Goal: Task Accomplishment & Management: Complete application form

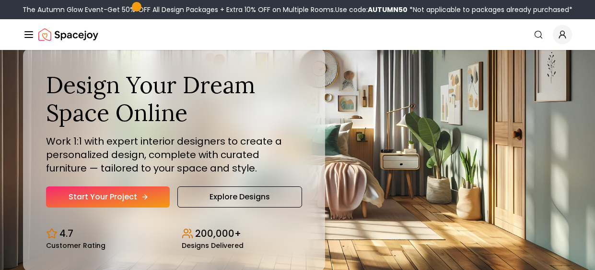
click at [126, 188] on link "Start Your Project" at bounding box center [108, 196] width 124 height 21
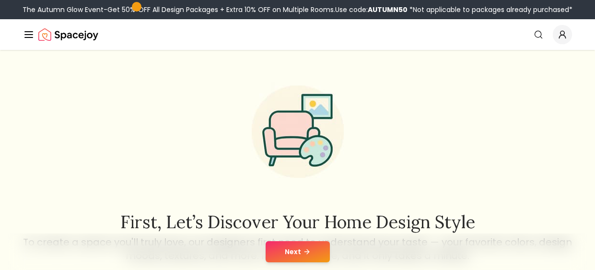
scroll to position [14, 0]
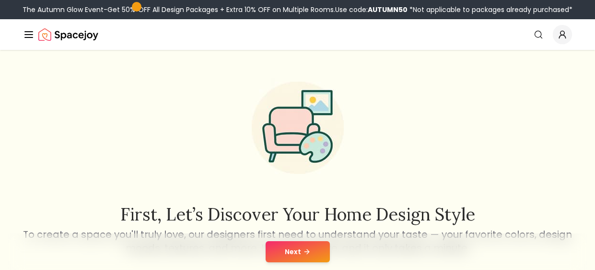
click at [307, 258] on button "Next" at bounding box center [298, 251] width 64 height 21
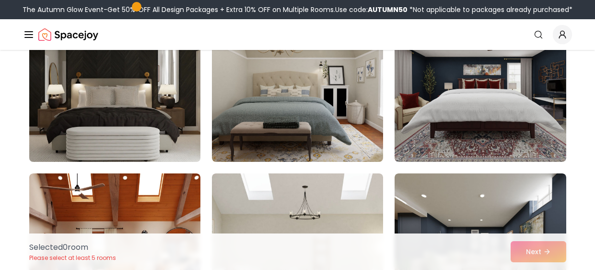
scroll to position [451, 0]
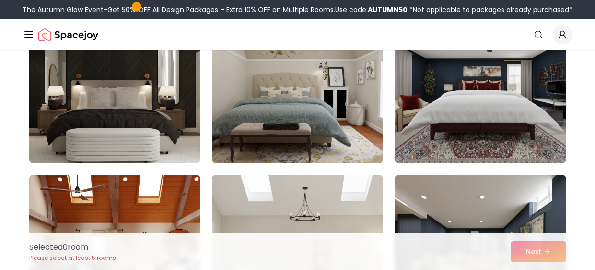
click at [168, 137] on img at bounding box center [115, 86] width 180 height 161
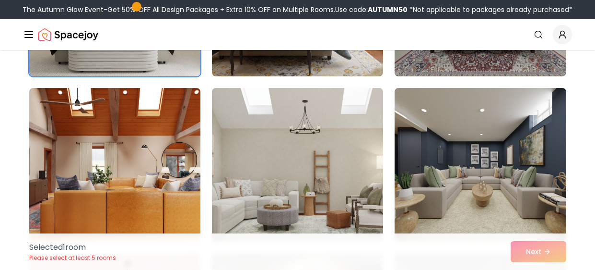
scroll to position [625, 0]
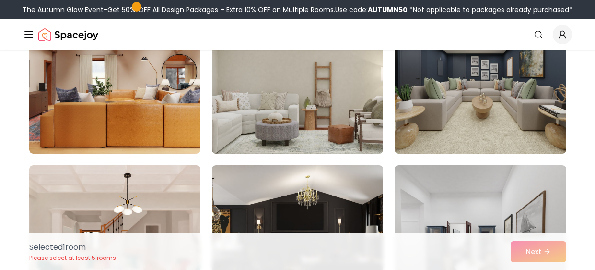
click at [308, 139] on img at bounding box center [298, 76] width 180 height 161
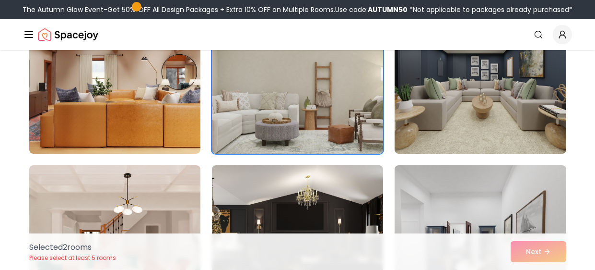
click at [308, 139] on img at bounding box center [298, 76] width 180 height 161
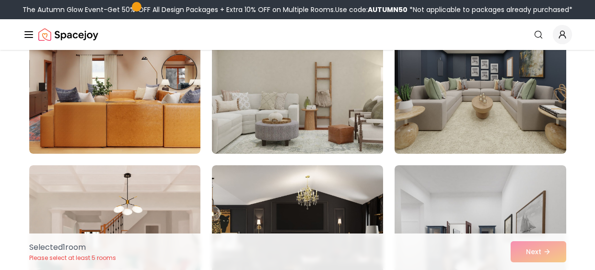
scroll to position [557, 0]
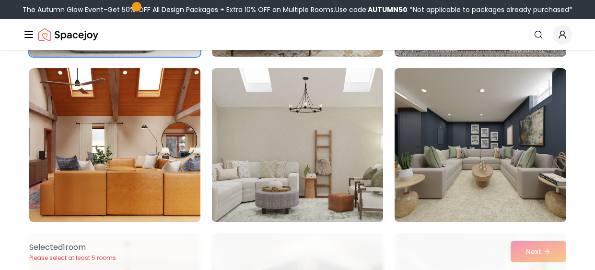
click at [304, 156] on img at bounding box center [298, 144] width 180 height 161
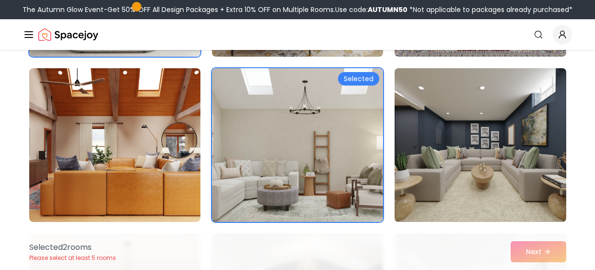
click at [460, 153] on img at bounding box center [480, 144] width 180 height 161
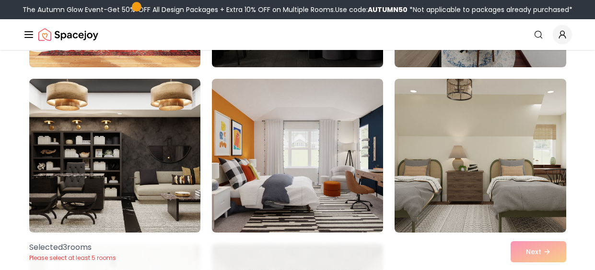
scroll to position [881, 0]
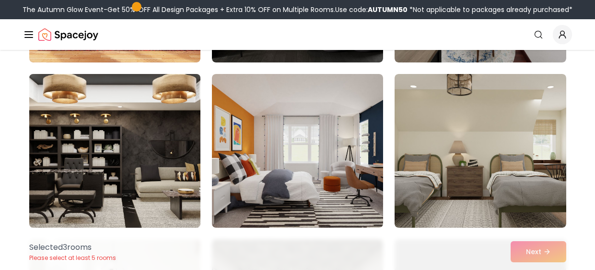
click at [163, 155] on img at bounding box center [115, 150] width 180 height 161
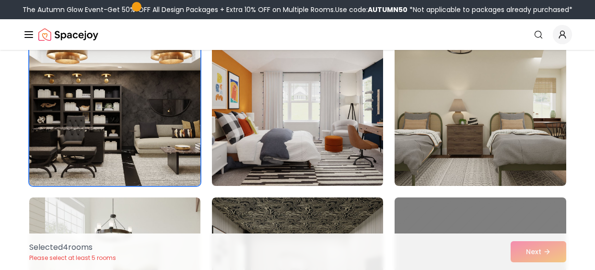
click at [339, 152] on img at bounding box center [298, 108] width 180 height 161
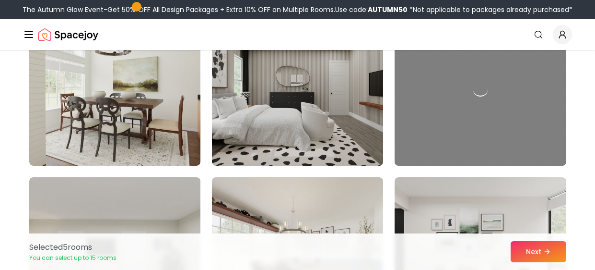
scroll to position [1101, 0]
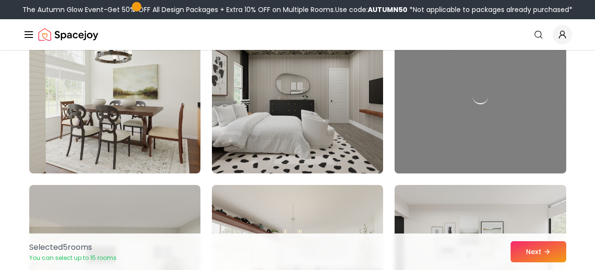
click at [312, 150] on img at bounding box center [298, 96] width 180 height 161
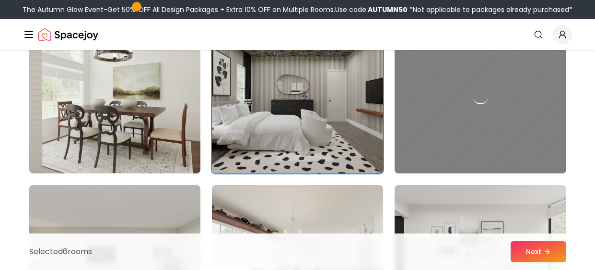
click at [162, 145] on img at bounding box center [115, 96] width 180 height 161
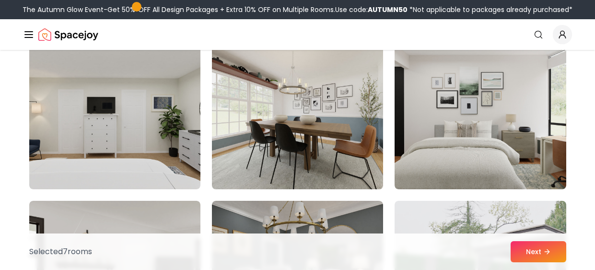
scroll to position [1248, 0]
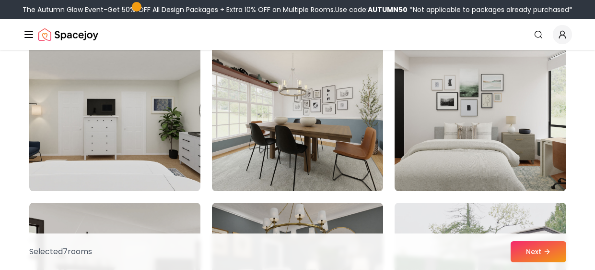
click at [259, 111] on img at bounding box center [298, 114] width 180 height 161
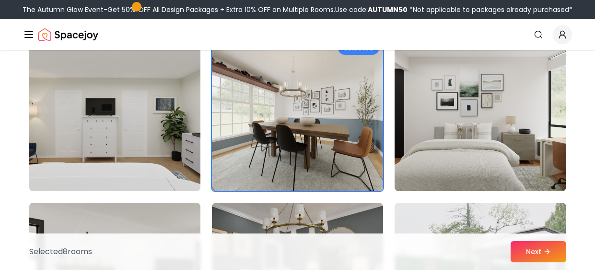
click at [186, 112] on img at bounding box center [115, 114] width 180 height 161
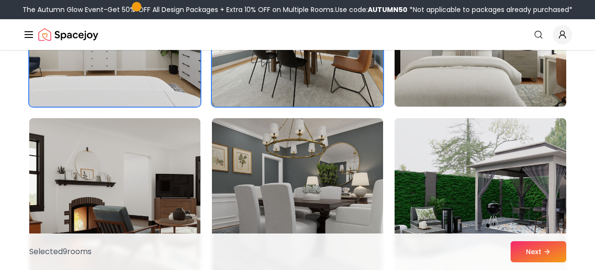
scroll to position [1333, 0]
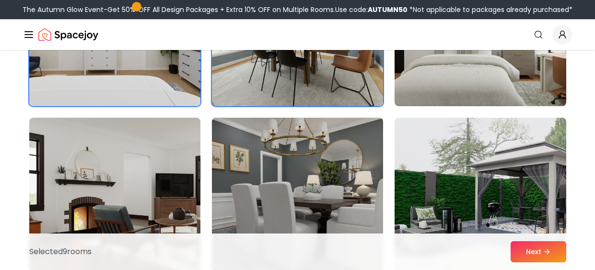
click at [330, 127] on img at bounding box center [298, 194] width 180 height 161
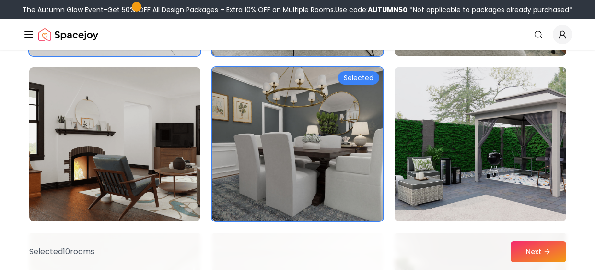
scroll to position [1386, 0]
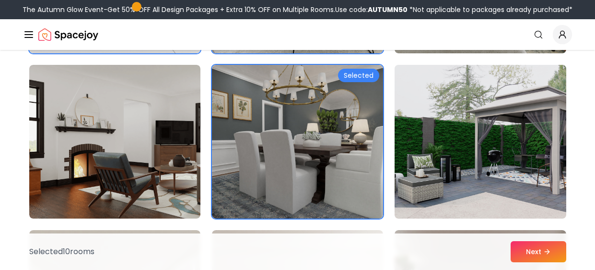
click at [436, 127] on img at bounding box center [480, 141] width 180 height 161
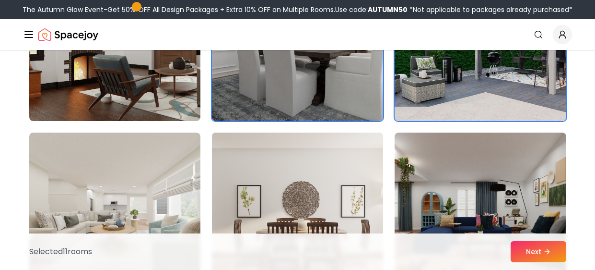
scroll to position [1562, 0]
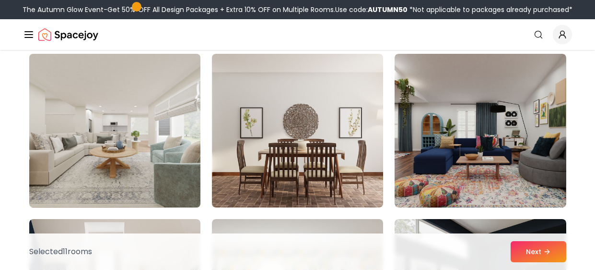
click at [173, 151] on img at bounding box center [115, 130] width 180 height 161
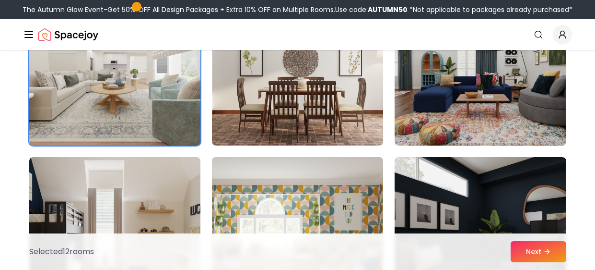
scroll to position [1714, 0]
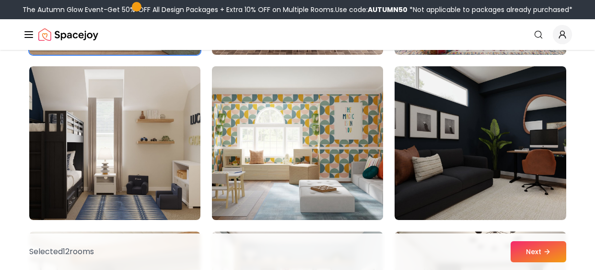
click at [288, 154] on img at bounding box center [298, 142] width 180 height 161
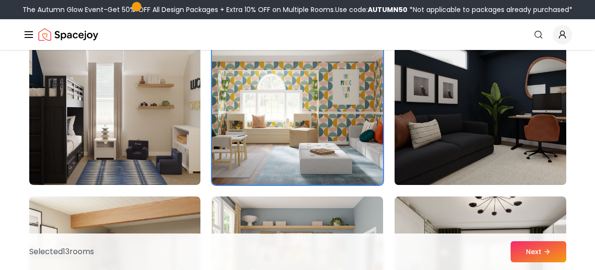
click at [418, 150] on img at bounding box center [480, 107] width 180 height 161
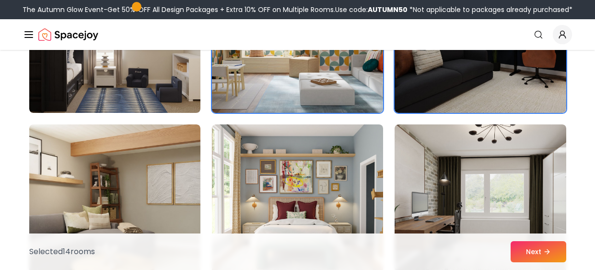
scroll to position [1899, 0]
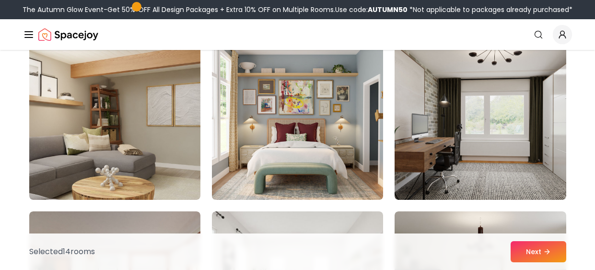
click at [333, 151] on img at bounding box center [298, 122] width 180 height 161
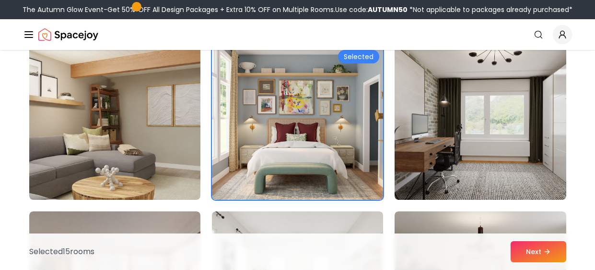
click at [303, 151] on img at bounding box center [298, 122] width 180 height 161
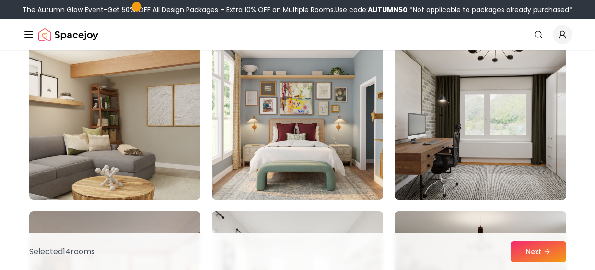
click at [445, 148] on img at bounding box center [480, 122] width 180 height 161
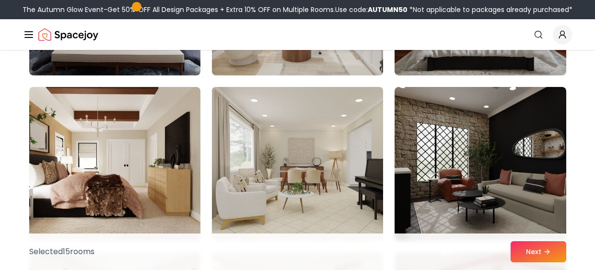
scroll to position [2365, 0]
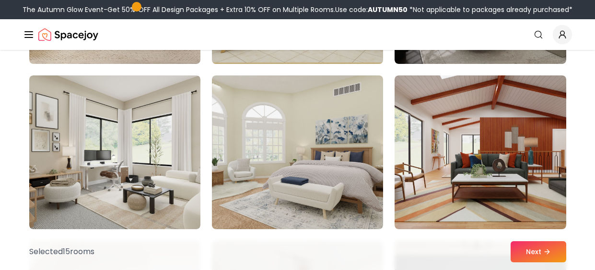
click at [346, 151] on img at bounding box center [297, 151] width 171 height 153
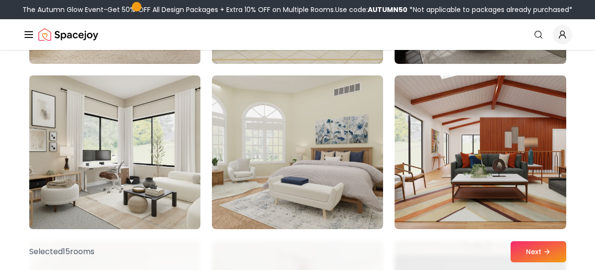
click at [189, 151] on img at bounding box center [115, 151] width 180 height 161
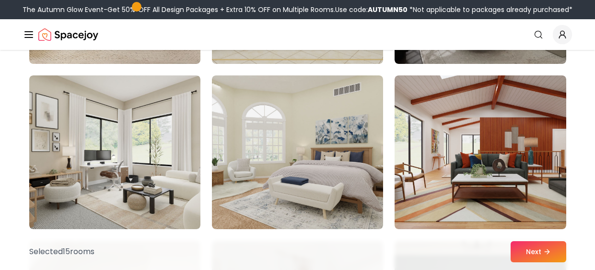
click at [541, 263] on div "Selected 15 room s Next" at bounding box center [298, 251] width 552 height 36
click at [541, 262] on div "Selected 15 room s Next" at bounding box center [298, 251] width 552 height 36
click at [529, 261] on button "Next" at bounding box center [539, 251] width 56 height 21
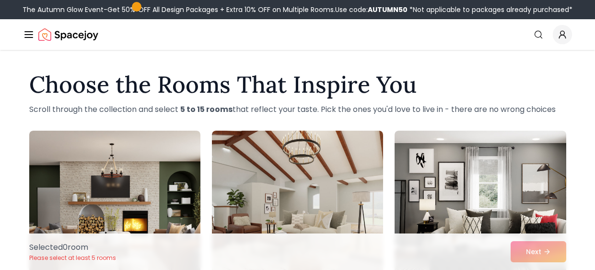
scroll to position [869, 0]
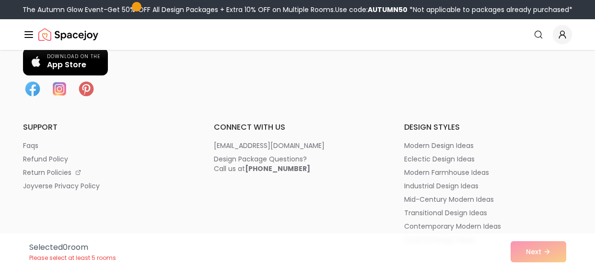
scroll to position [976, 0]
